Goal: Task Accomplishment & Management: Use online tool/utility

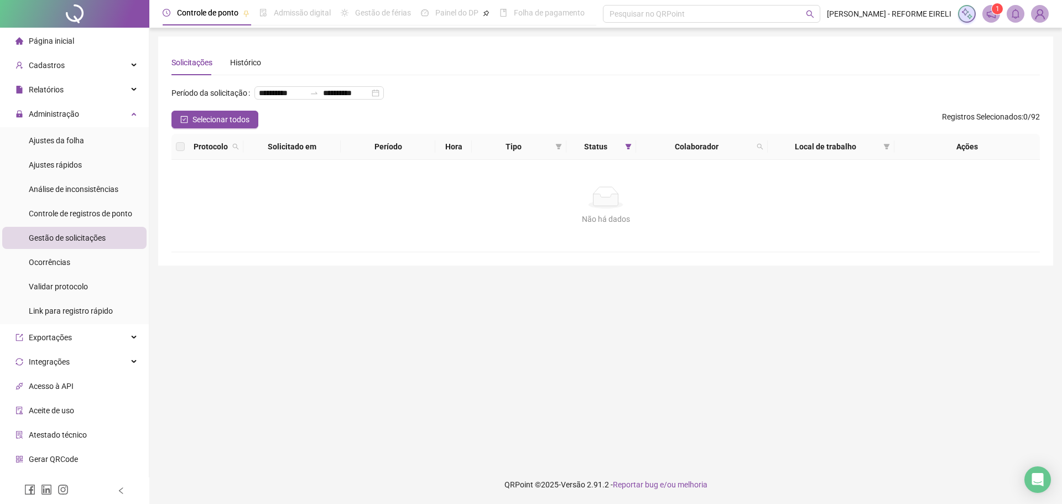
click at [68, 201] on ul "Ajustes da folha Ajustes rápidos Análise de inconsistências Controle de registr…" at bounding box center [74, 225] width 149 height 197
click at [64, 237] on span "Gestão de solicitações" at bounding box center [67, 237] width 77 height 9
click at [79, 212] on span "Controle de registros de ponto" at bounding box center [80, 213] width 103 height 9
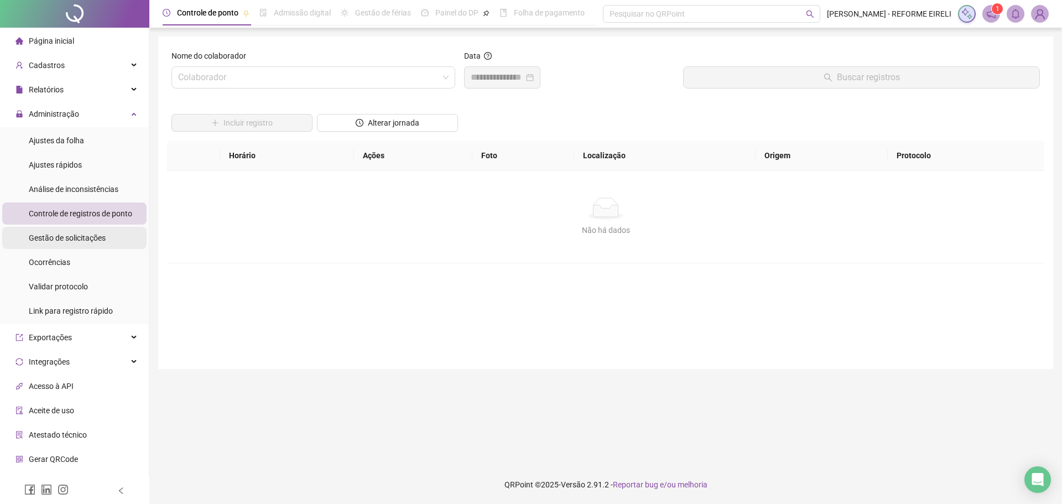
click at [78, 243] on div "Gestão de solicitações" at bounding box center [67, 238] width 77 height 22
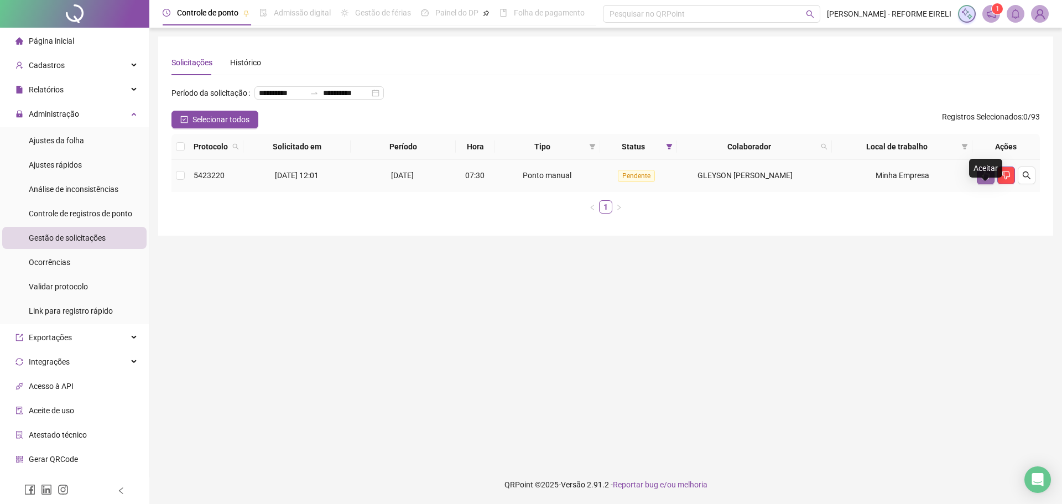
click at [984, 180] on icon "like" at bounding box center [986, 175] width 9 height 9
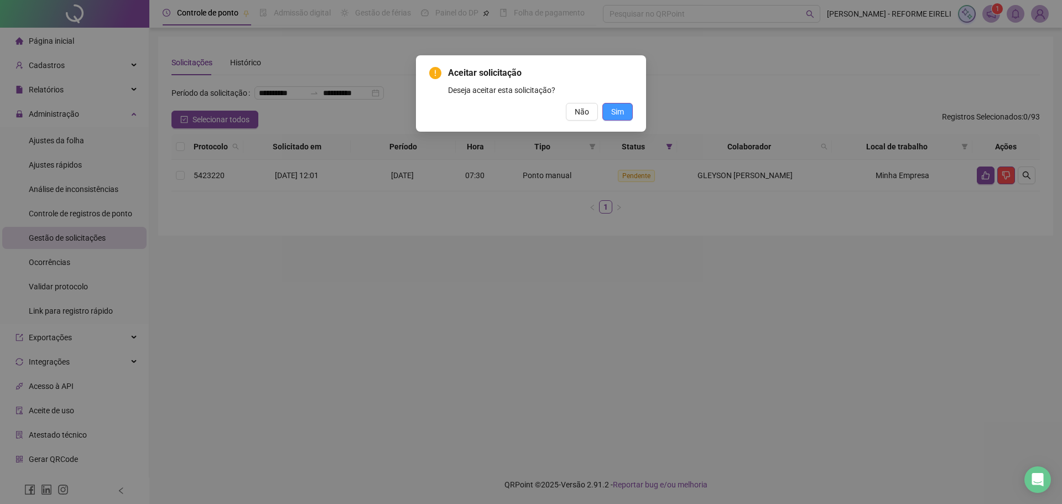
click at [612, 105] on button "Sim" at bounding box center [618, 112] width 30 height 18
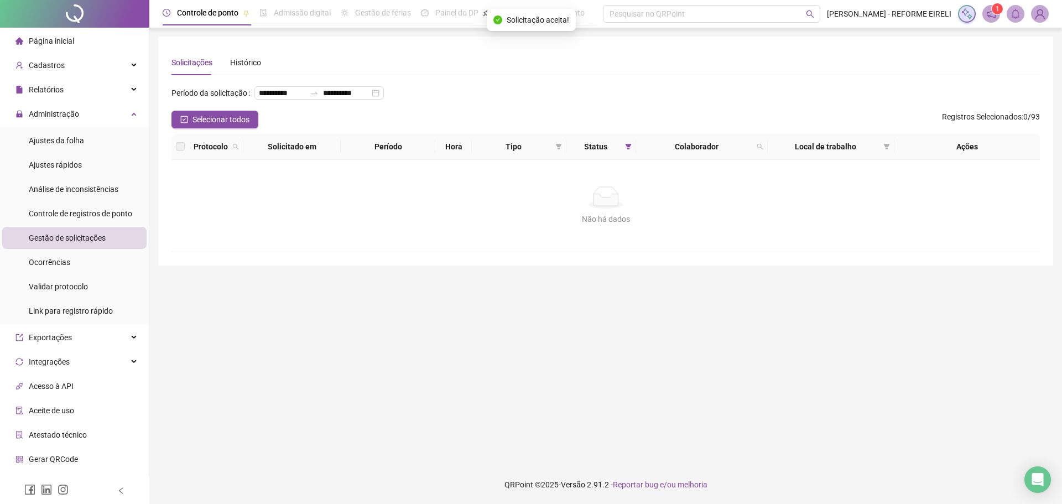
drag, startPoint x: 40, startPoint y: 41, endPoint x: 70, endPoint y: 40, distance: 30.5
click at [40, 41] on span "Página inicial" at bounding box center [51, 41] width 45 height 9
